Goal: Task Accomplishment & Management: Use online tool/utility

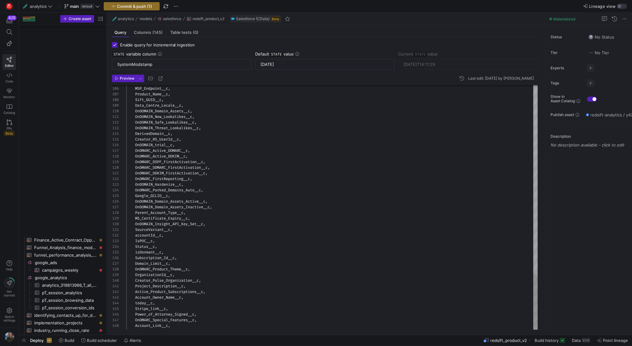
scroll to position [32, 0]
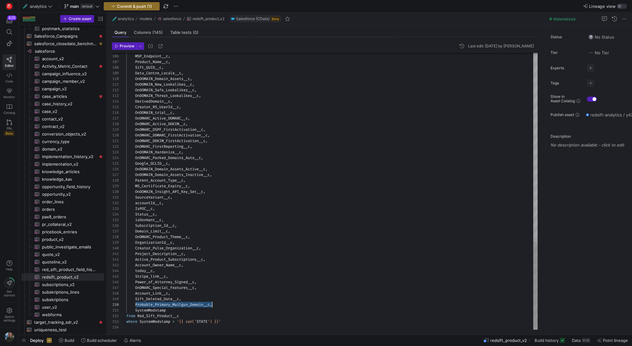
type textarea "OnDOMAIN_New_Lookalikes__c, OnDOMAIN_Safe_Lookalikes__c, OnDOMAIN_Threat_Lookal…"
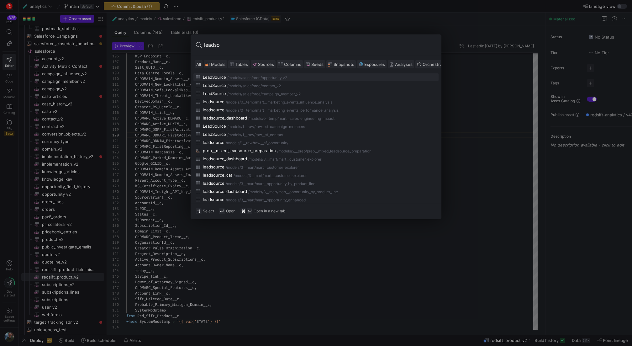
type input "leadso"
click at [219, 66] on span "Models" at bounding box center [218, 64] width 14 height 5
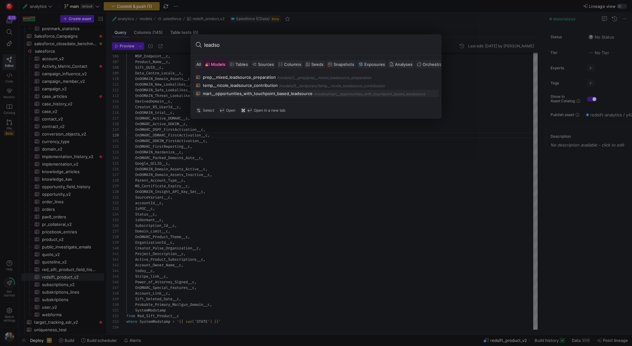
click at [246, 94] on div "mart__opportunities_with_touchpoint_based_leadsource" at bounding box center [258, 93] width 110 height 5
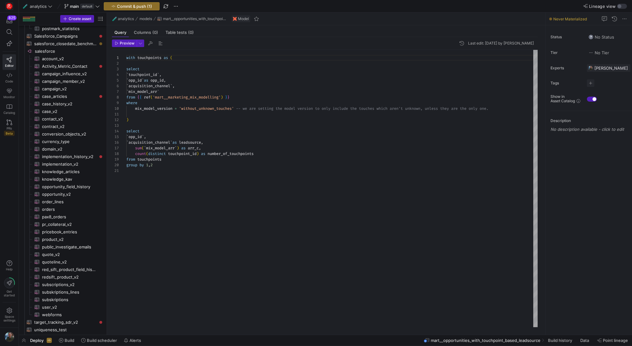
scroll to position [451, 0]
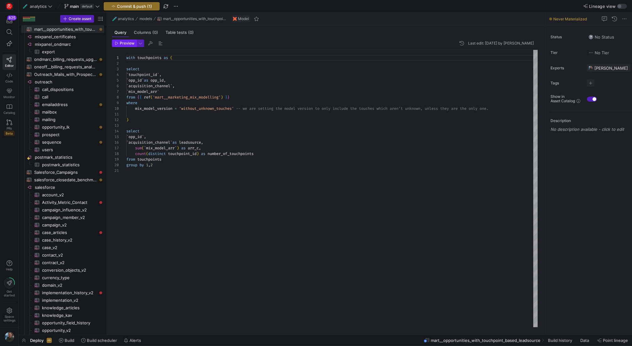
click at [124, 46] on span "button" at bounding box center [124, 43] width 24 height 7
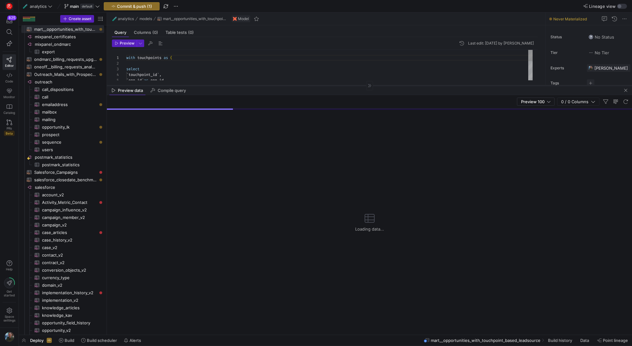
drag, startPoint x: 247, startPoint y: 224, endPoint x: 244, endPoint y: 85, distance: 139.1
click at [244, 85] on div at bounding box center [369, 85] width 525 height 0
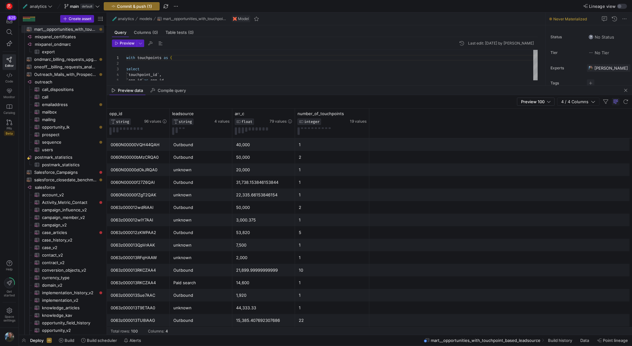
click at [189, 155] on div "Outbound" at bounding box center [200, 157] width 55 height 12
click at [110, 130] on button at bounding box center [110, 131] width 2 height 8
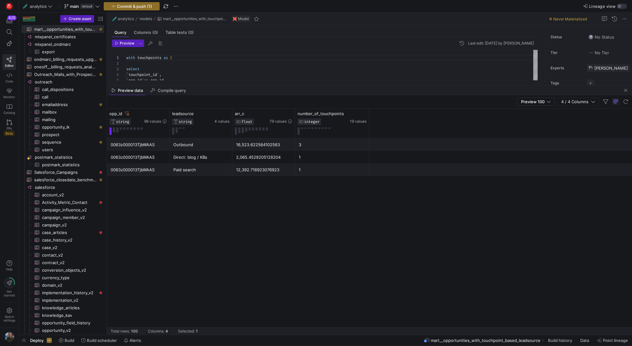
click at [201, 138] on div "Outbound" at bounding box center [200, 144] width 55 height 12
click at [627, 91] on span "button" at bounding box center [626, 90] width 8 height 8
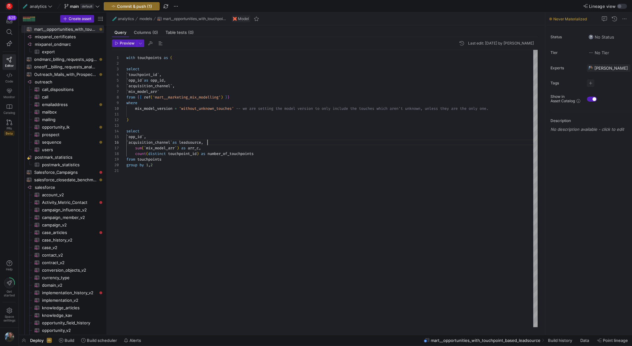
click at [208, 142] on div "with touchpoints as ( select ` touchpoint_id ` , ` opp_id ` as opp_id , ` acqui…" at bounding box center [331, 188] width 411 height 277
click at [306, 155] on div "with touchpoints as ( select ` touchpoint_id ` , ` opp_id ` as opp_id , ` acqui…" at bounding box center [331, 188] width 411 height 277
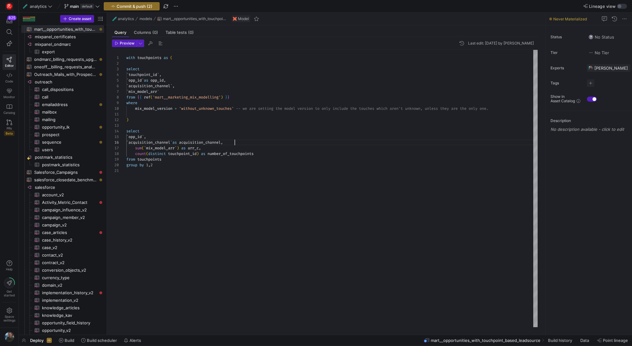
scroll to position [39, 130]
type textarea ") select `opp_id`, `acquisition_channel` as acquisition_channel, sum(`mix_model…"
click at [129, 41] on span "Preview" at bounding box center [127, 43] width 15 height 4
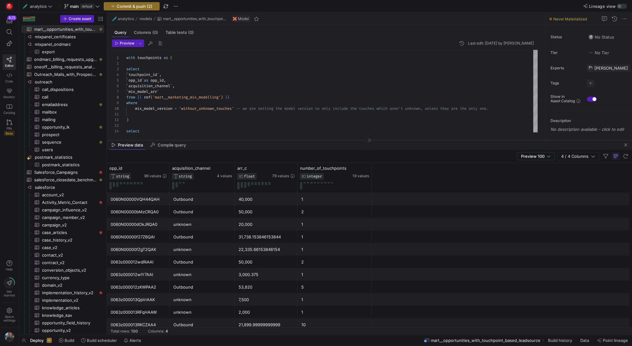
drag, startPoint x: 306, startPoint y: 224, endPoint x: 320, endPoint y: 131, distance: 94.0
click at [320, 140] on div at bounding box center [369, 140] width 525 height 0
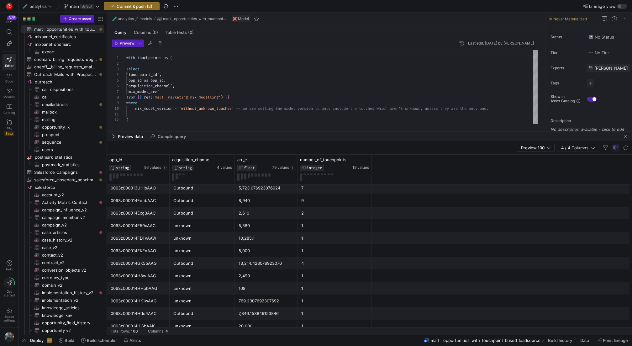
scroll to position [313, 0]
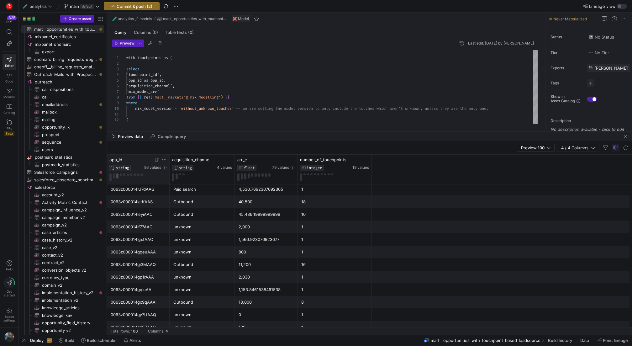
click at [117, 175] on button at bounding box center [117, 175] width 2 height 5
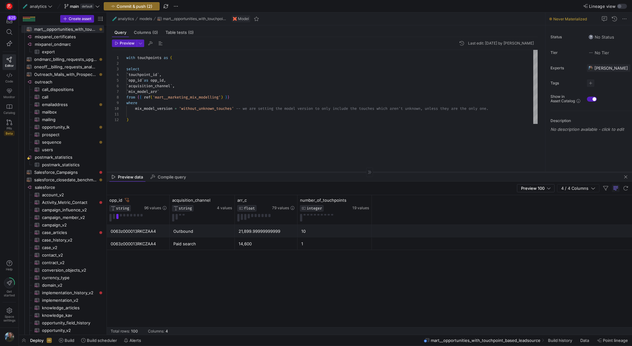
drag, startPoint x: 313, startPoint y: 131, endPoint x: 308, endPoint y: 189, distance: 58.5
click at [308, 172] on div at bounding box center [369, 172] width 525 height 0
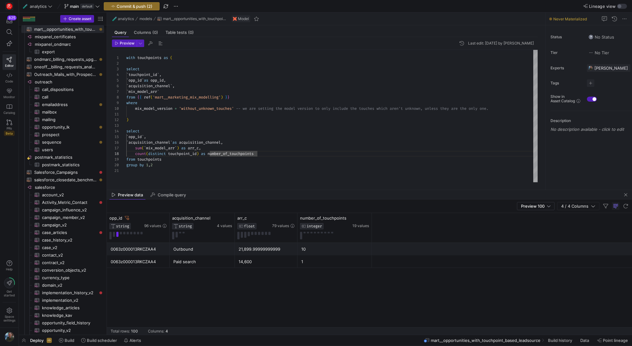
click at [304, 153] on div "with touchpoints as ( select ` touchpoint_id ` , ` opp_id ` as opp_id , ` acqui…" at bounding box center [331, 116] width 411 height 132
click at [292, 132] on div "with touchpoints as ( select ` touchpoint_id ` , ` opp_id ` as opp_id , ` acqui…" at bounding box center [331, 116] width 411 height 132
click at [139, 4] on span "Commit & push (2)" at bounding box center [135, 6] width 36 height 5
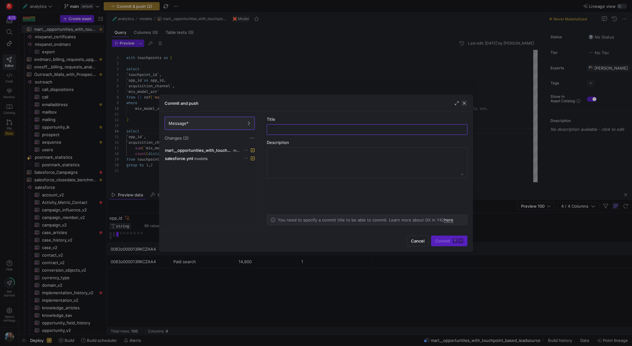
click at [463, 105] on span "button" at bounding box center [464, 103] width 6 height 6
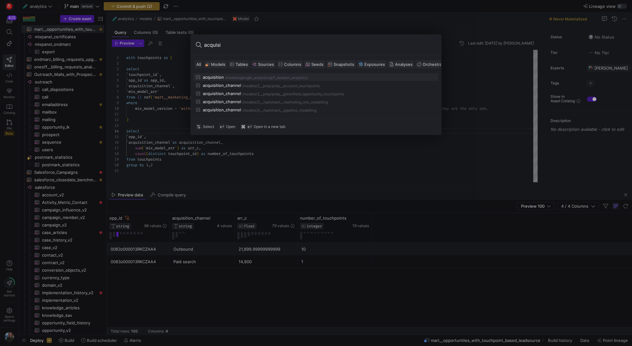
type input "acquisi"
click at [214, 63] on span "Models" at bounding box center [218, 64] width 14 height 5
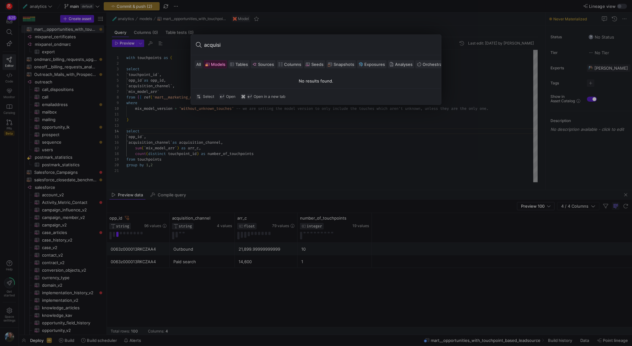
click at [196, 66] on span at bounding box center [198, 64] width 7 height 8
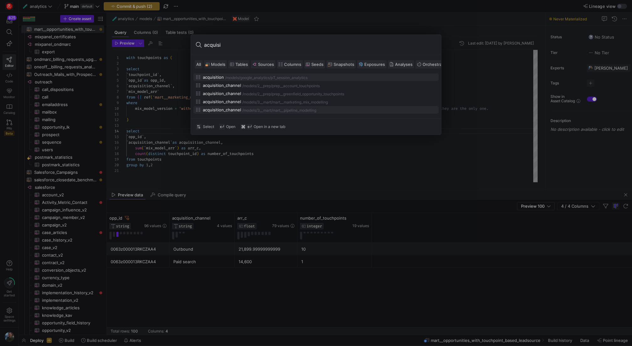
click at [306, 110] on div "/mart__pipeline_modelling" at bounding box center [293, 110] width 45 height 4
type textarea "with mix as ( select opp_id as id, `opp_closedate` as closedate, stagename, acq…"
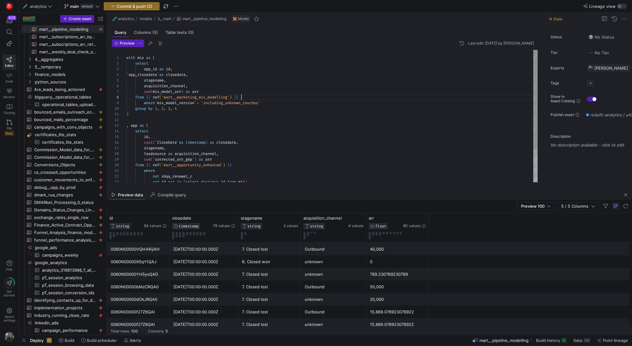
scroll to position [39, 115]
click at [282, 97] on div "sum ( mix_model_arr ) as arr from { { ref ( 'mart__marketing_mix_modelling' ) }…" at bounding box center [331, 137] width 411 height 174
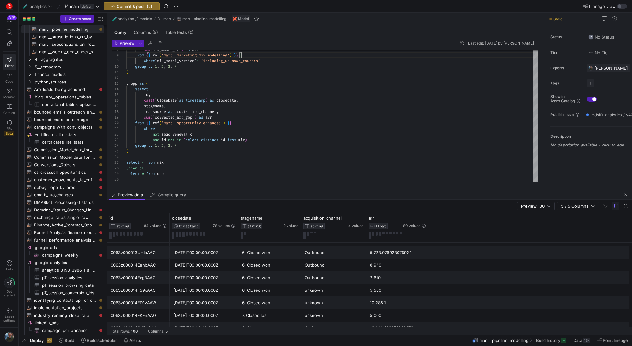
scroll to position [399, 0]
click at [113, 234] on button at bounding box center [114, 235] width 2 height 6
